Goal: Check status

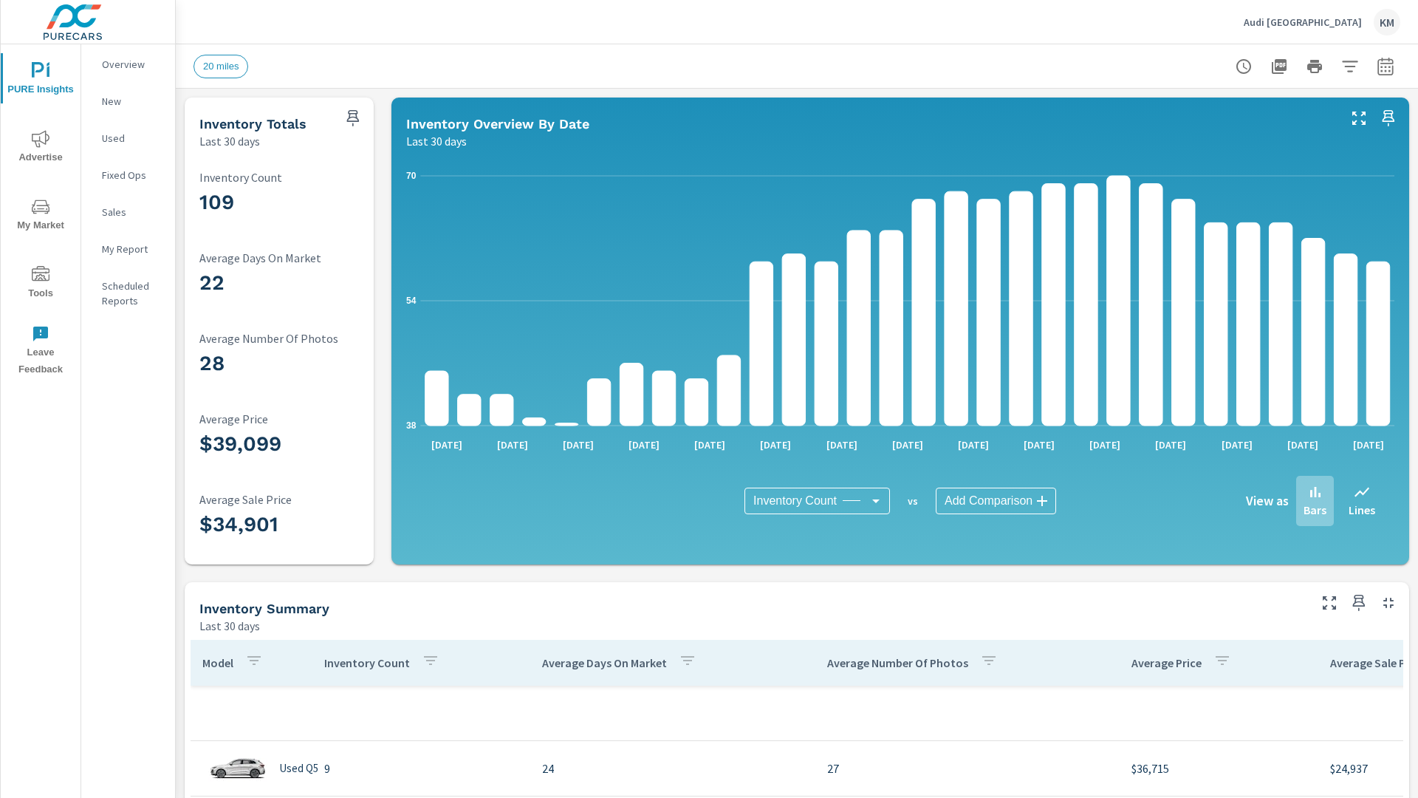
click at [1386, 66] on icon "button" at bounding box center [1386, 69] width 10 height 6
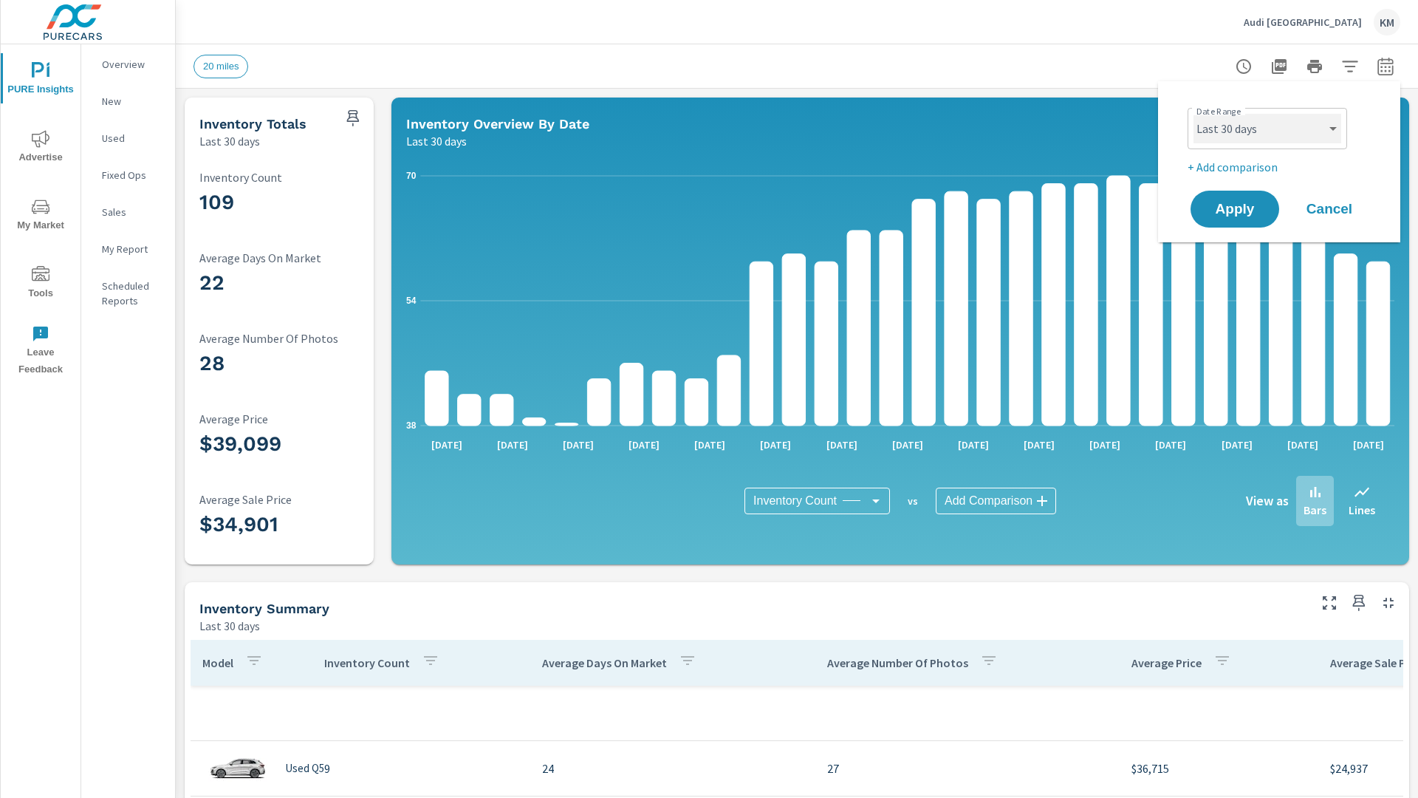
click at [1268, 129] on select "Custom [DATE] Last week Last 7 days Last 14 days Last 30 days Last 45 days Last…" at bounding box center [1268, 129] width 148 height 30
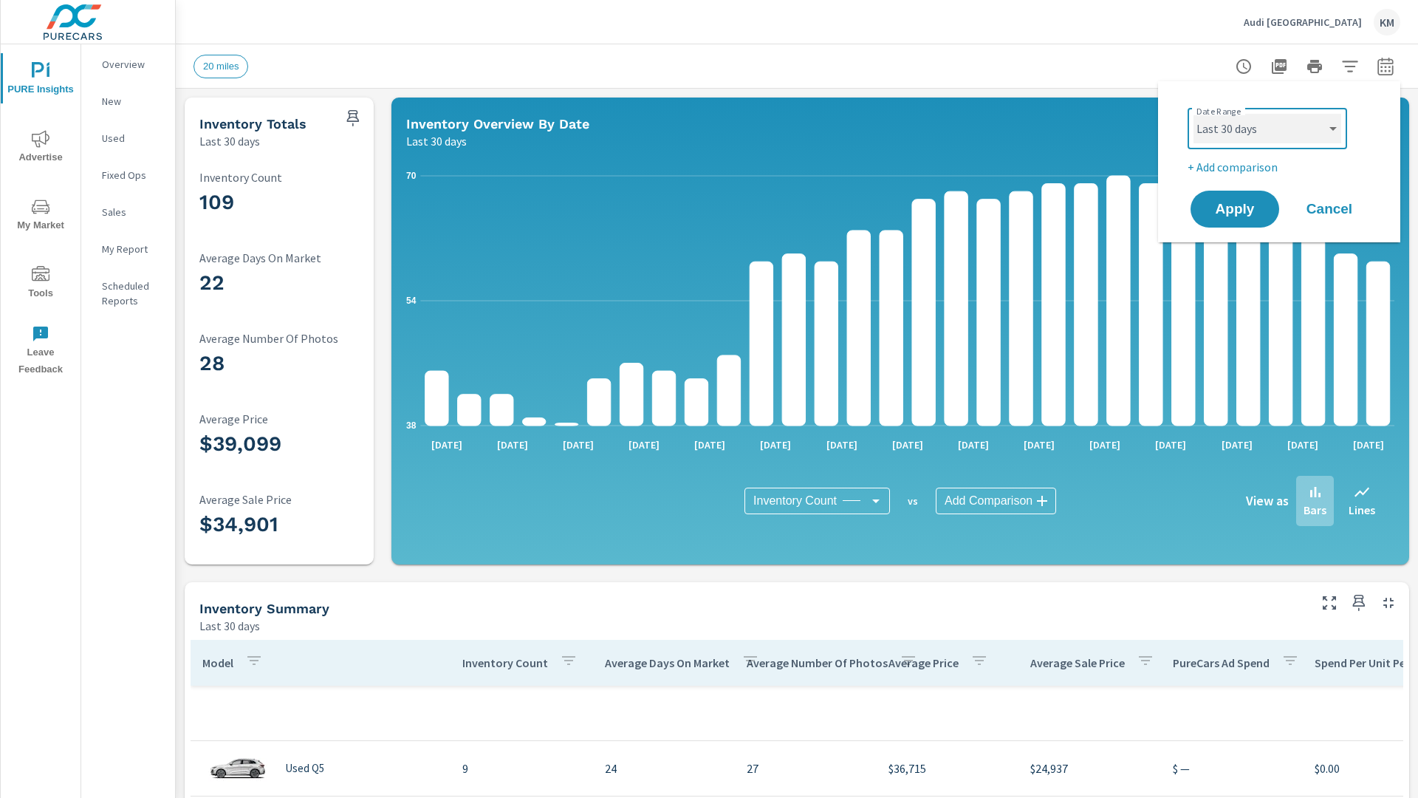
click at [1194, 114] on select "Custom [DATE] Last week Last 7 days Last 14 days Last 30 days Last 45 days Last…" at bounding box center [1268, 129] width 148 height 30
select select "Last 45 days"
click at [1235, 209] on span "Apply" at bounding box center [1235, 209] width 61 height 14
